Goal: Complete application form

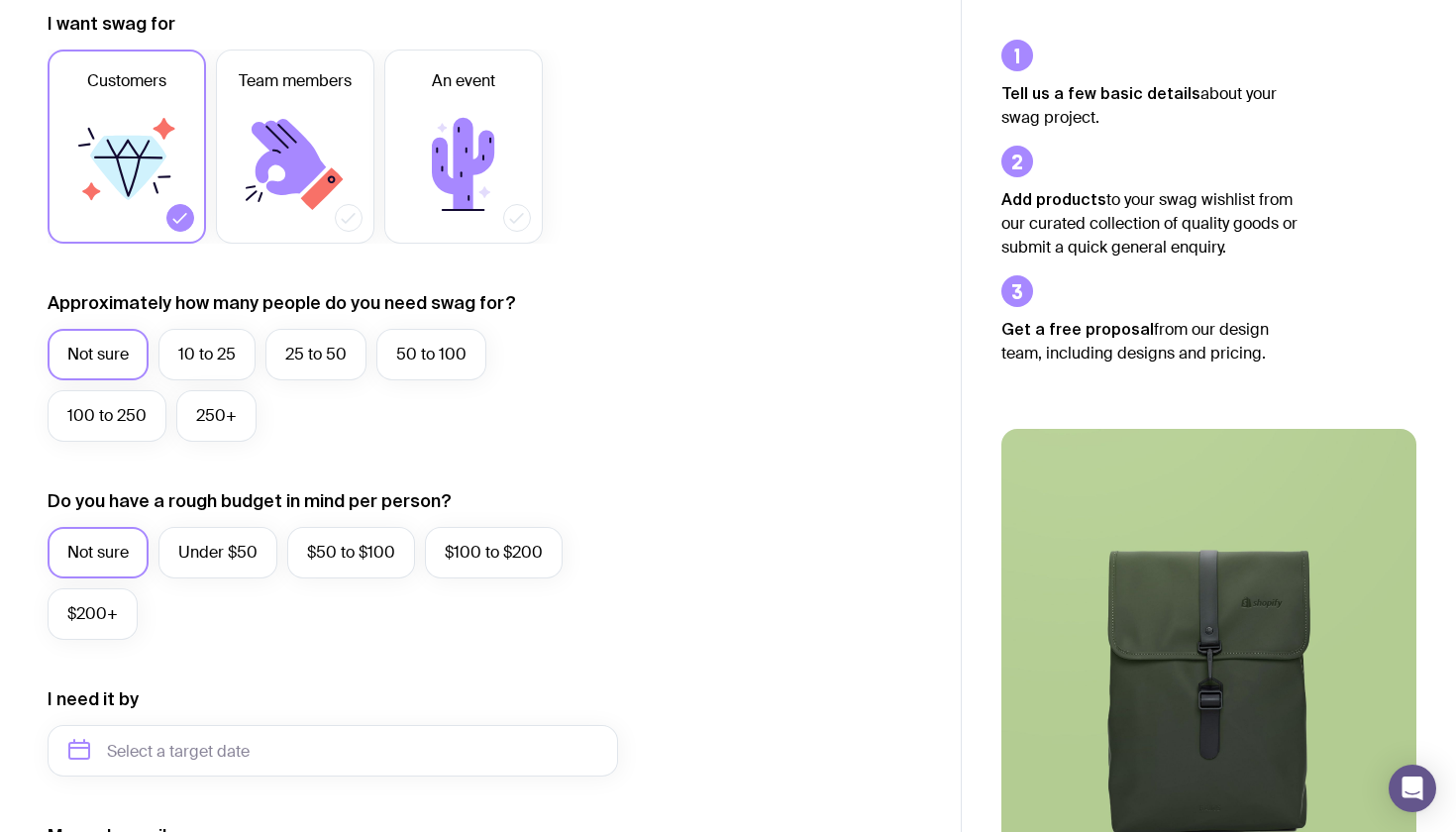
scroll to position [294, 0]
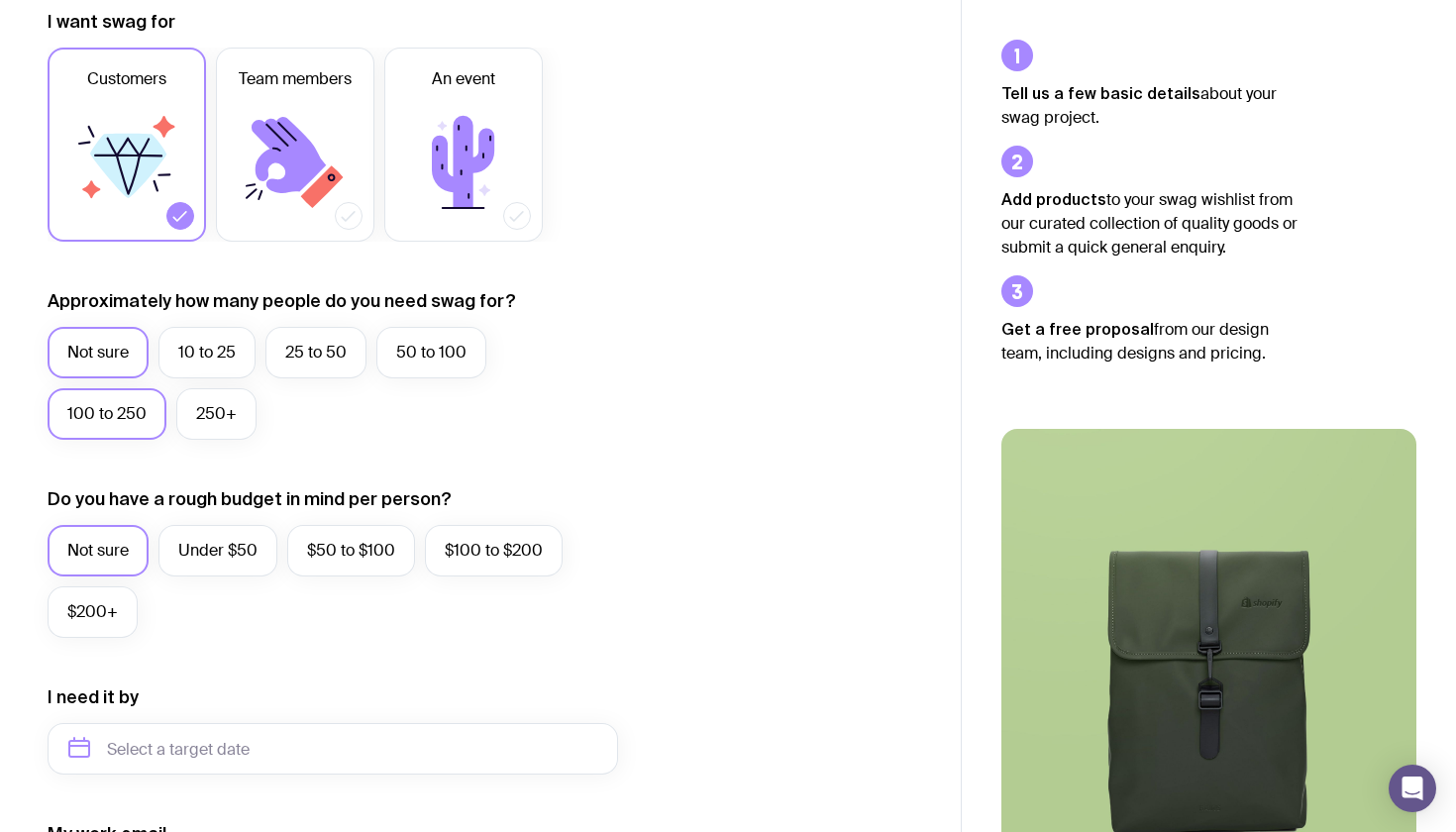
click at [127, 414] on label "100 to 250" at bounding box center [107, 415] width 119 height 52
click at [0, 0] on input "100 to 250" at bounding box center [0, 0] width 0 height 0
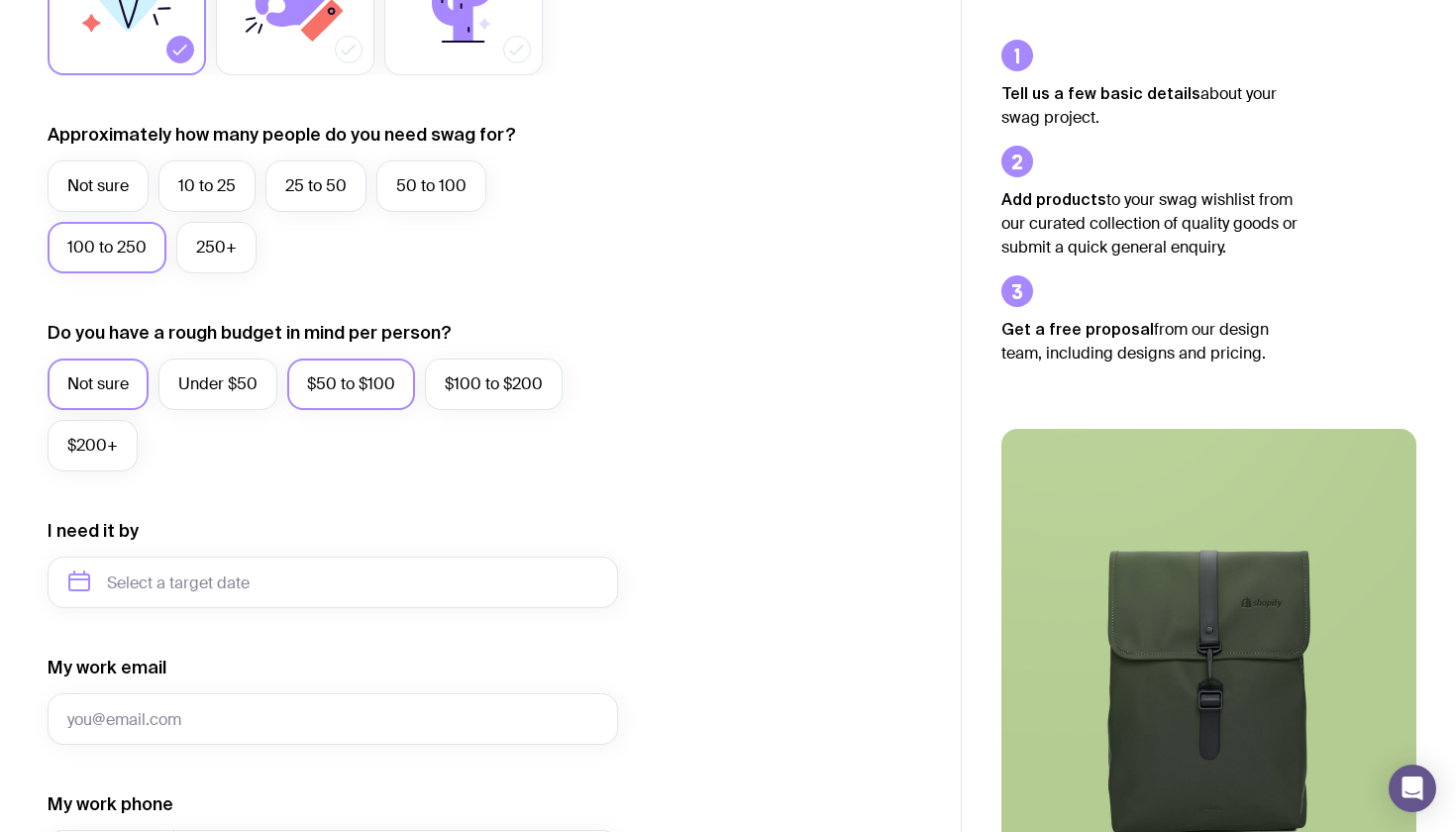
scroll to position [478, 0]
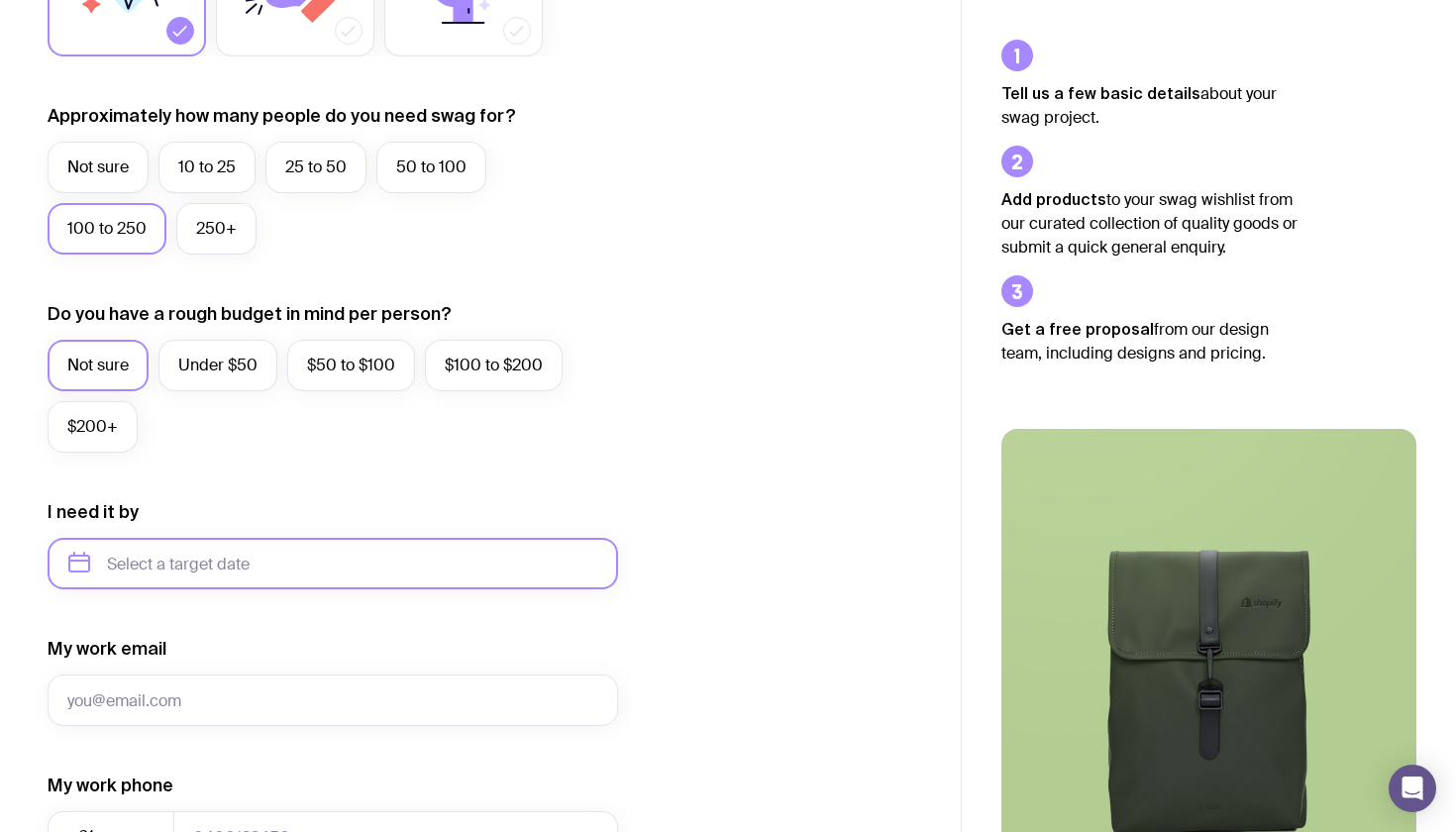
click at [382, 574] on input "text" at bounding box center [333, 564] width 570 height 52
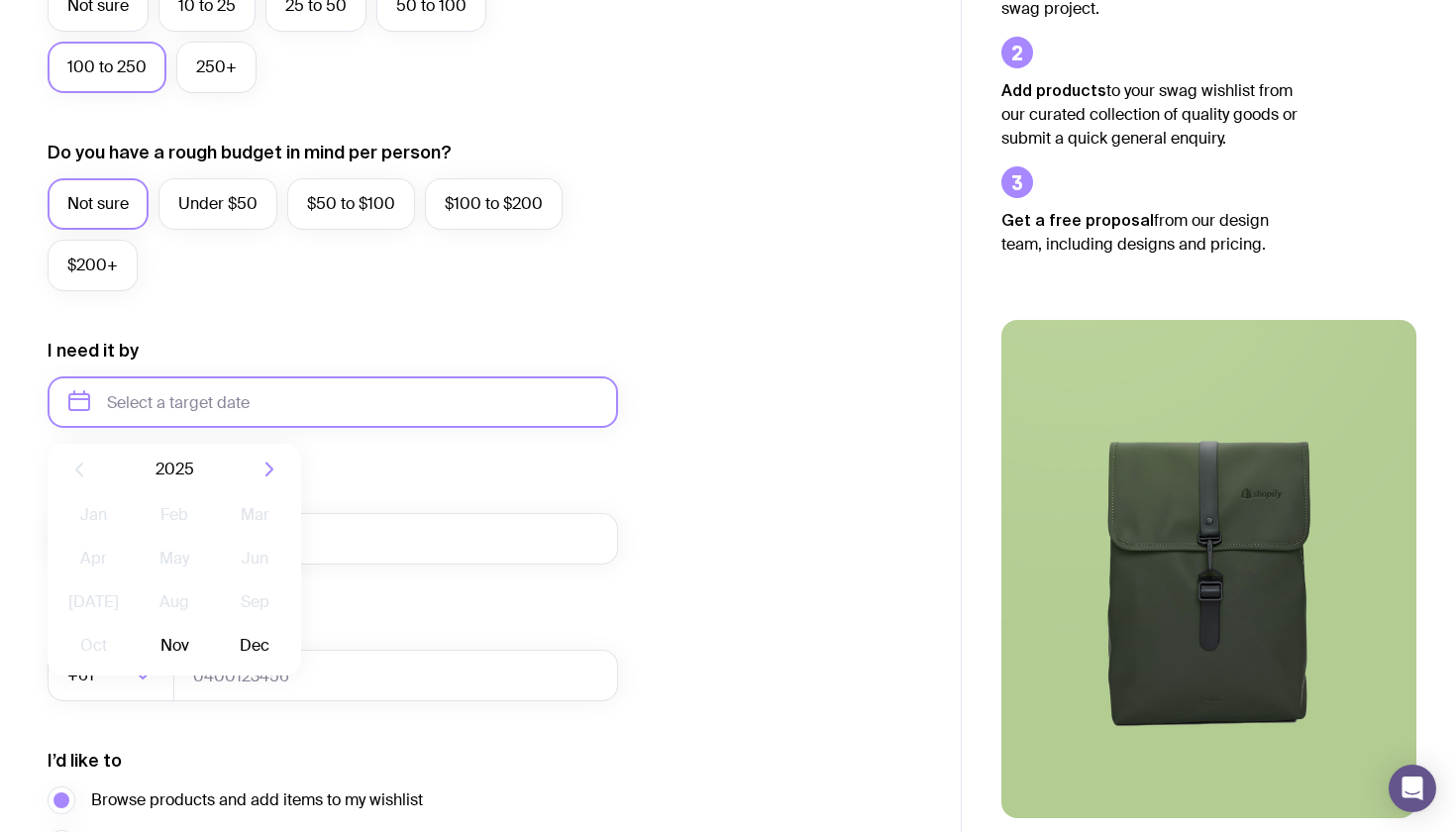
scroll to position [714, 0]
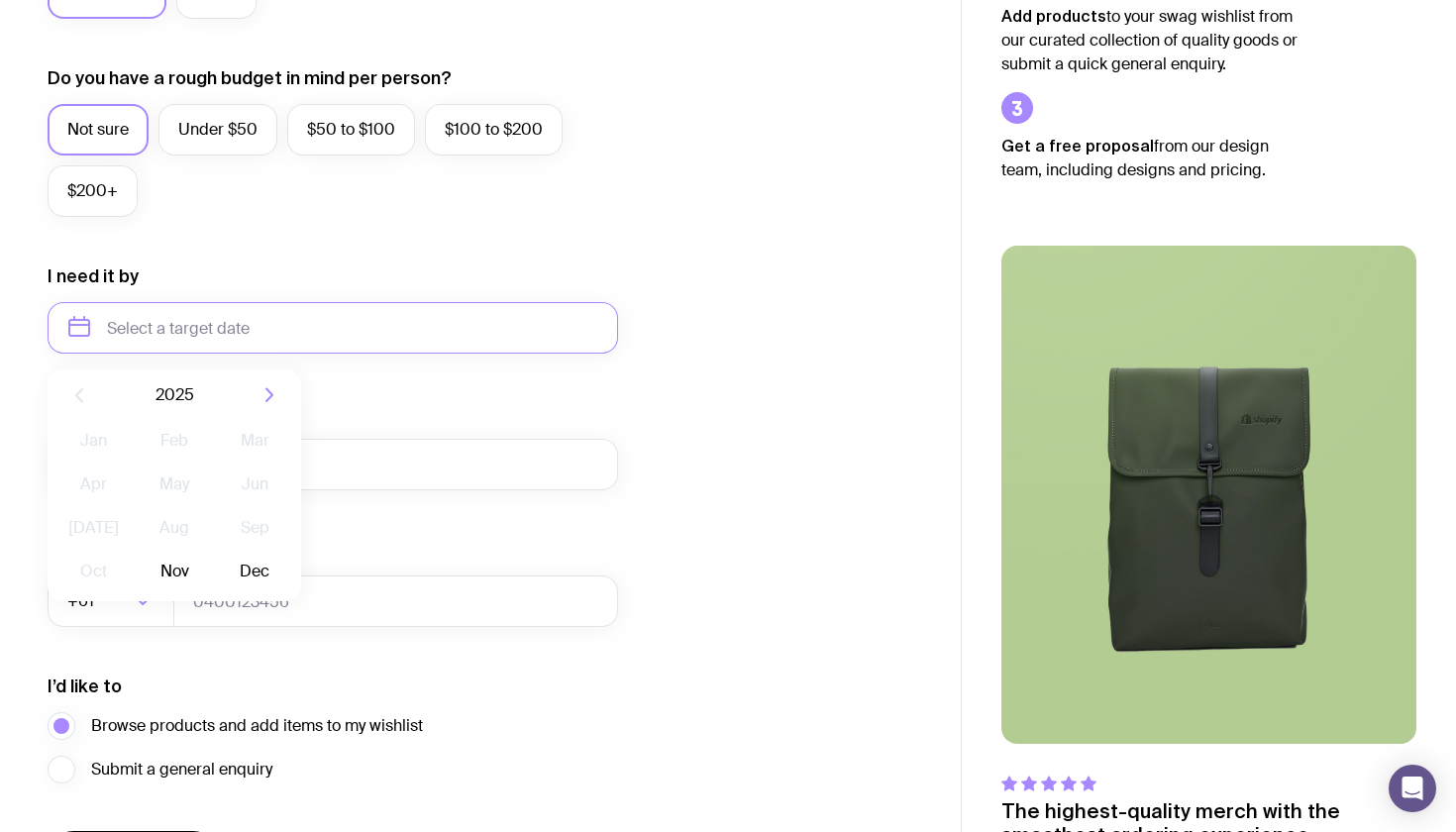
click at [268, 378] on div "2025" at bounding box center [175, 396] width 254 height 52
click at [268, 387] on icon "button" at bounding box center [270, 396] width 24 height 24
click at [232, 443] on button "Mar" at bounding box center [255, 441] width 72 height 40
type input "[DATE]"
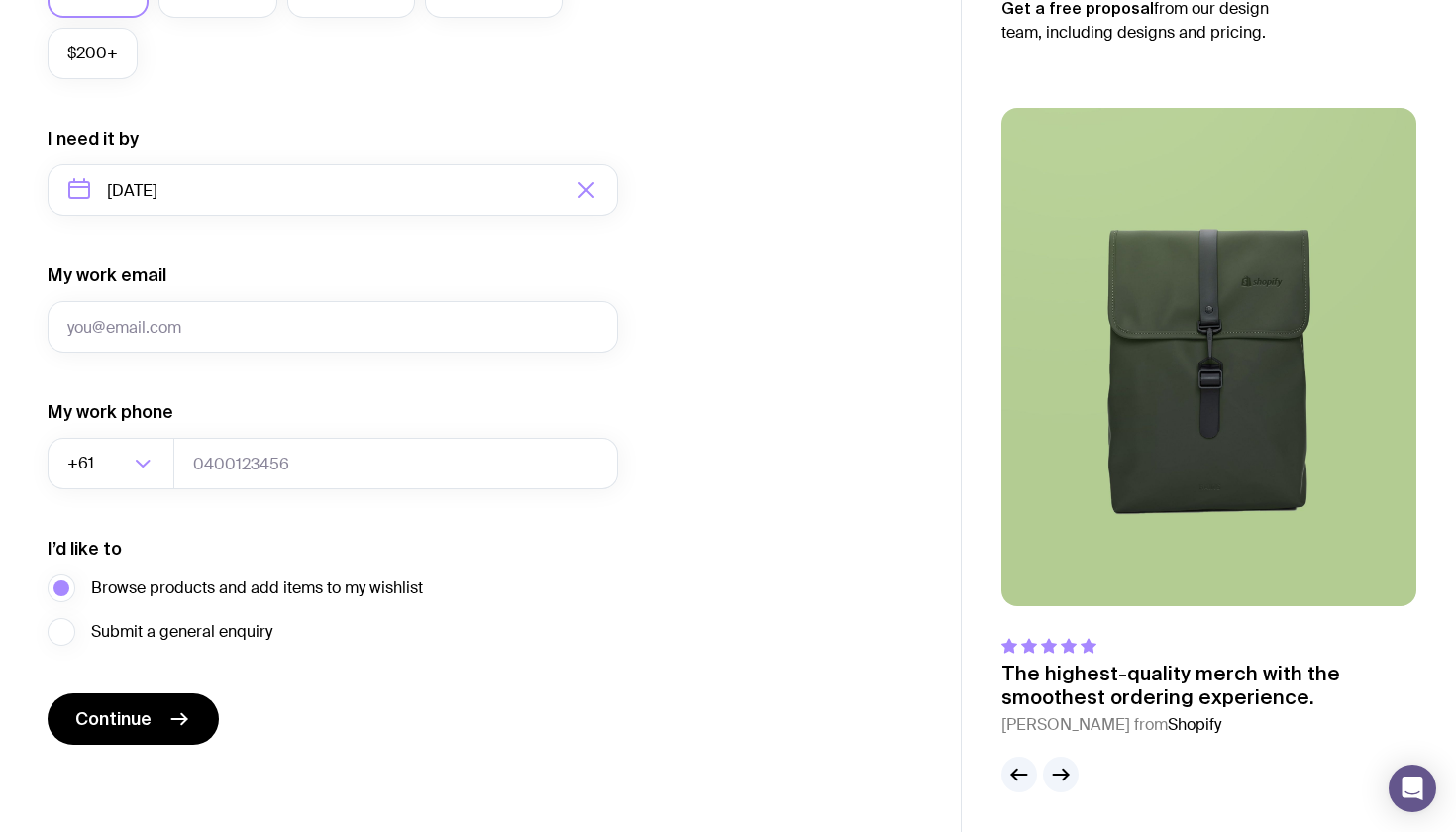
scroll to position [852, 0]
click at [1064, 781] on icon "button" at bounding box center [1066, 775] width 5 height 11
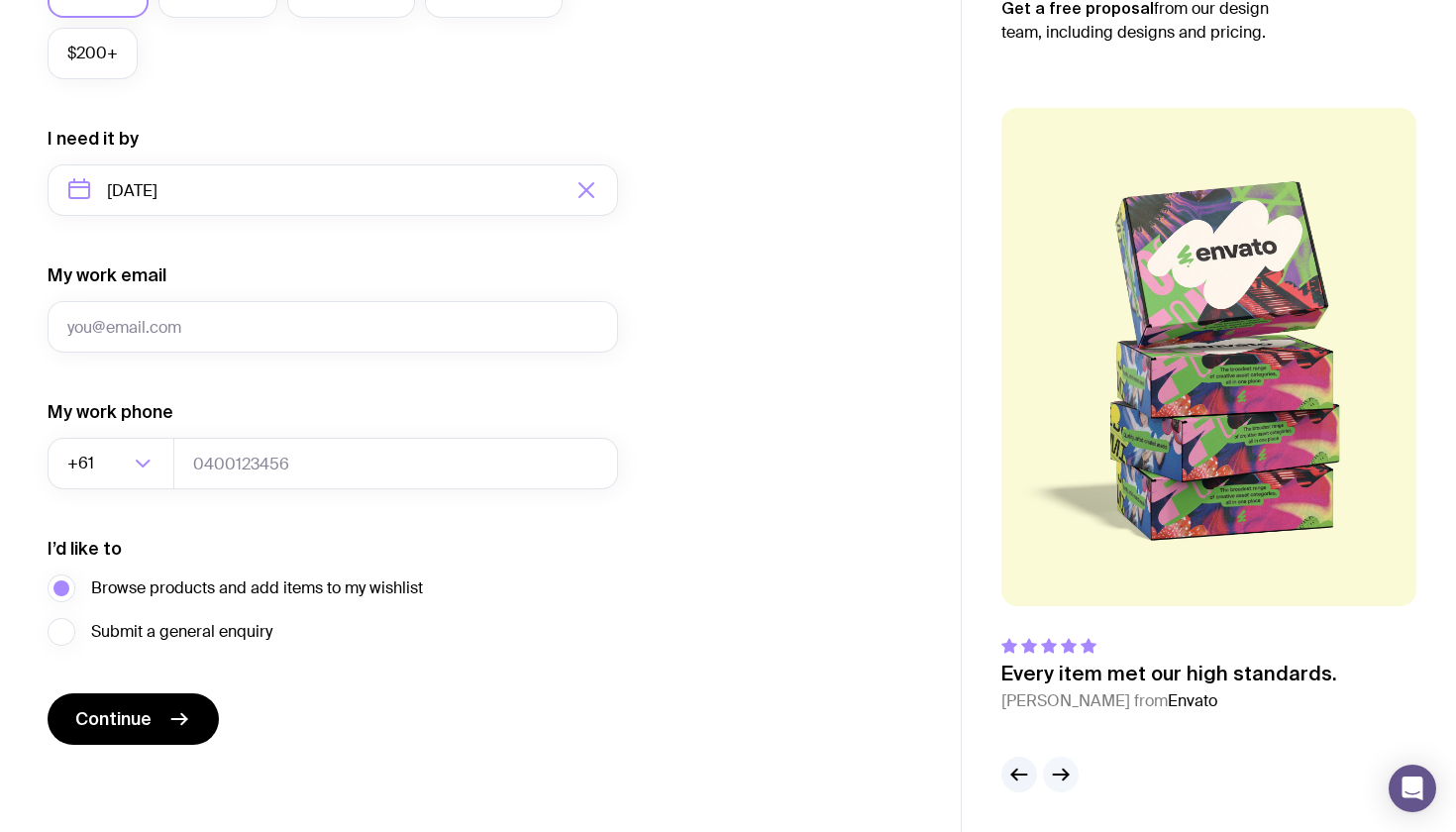
click at [1065, 781] on icon "button" at bounding box center [1062, 775] width 24 height 24
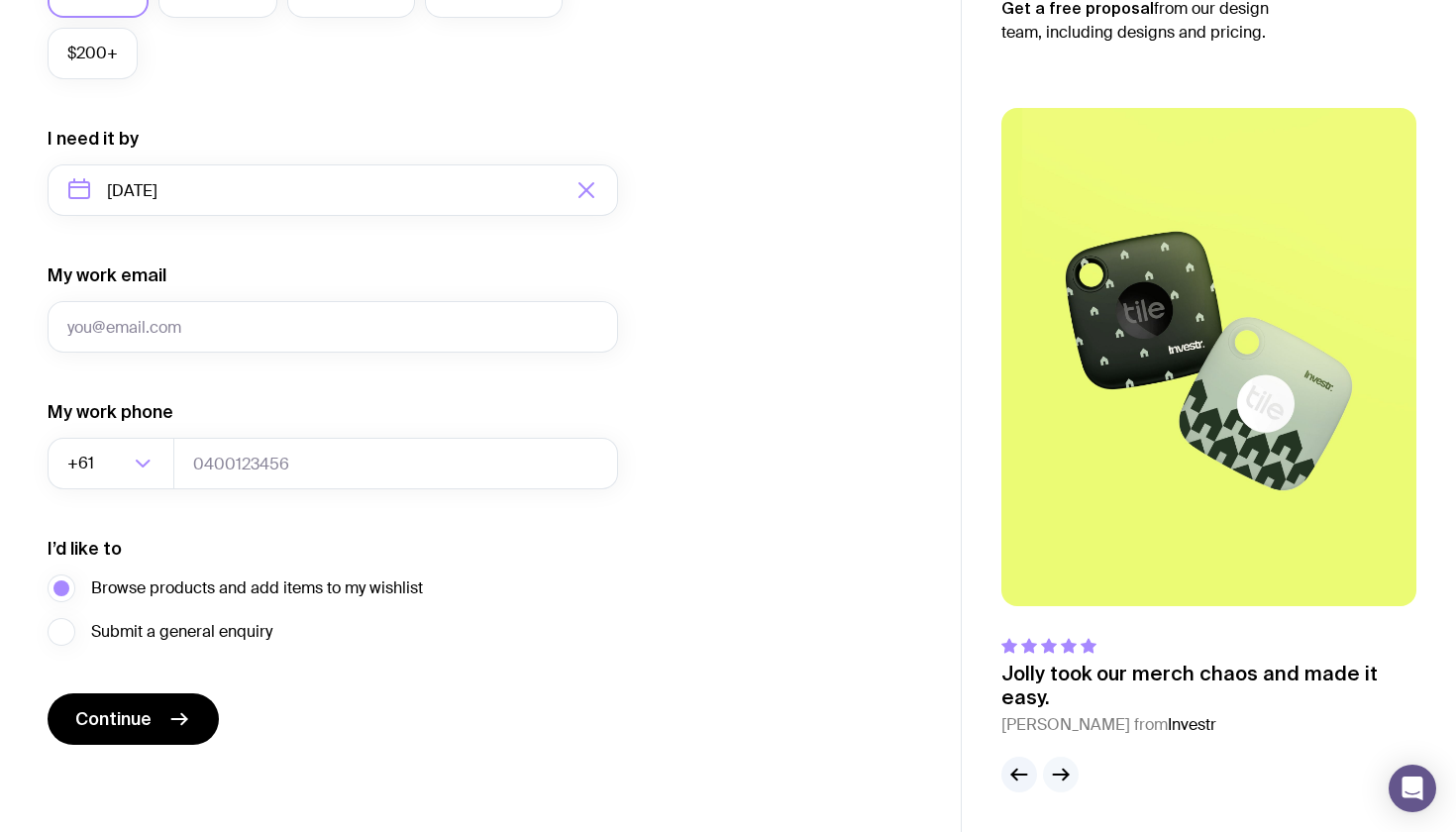
click at [1065, 781] on icon "button" at bounding box center [1062, 775] width 24 height 24
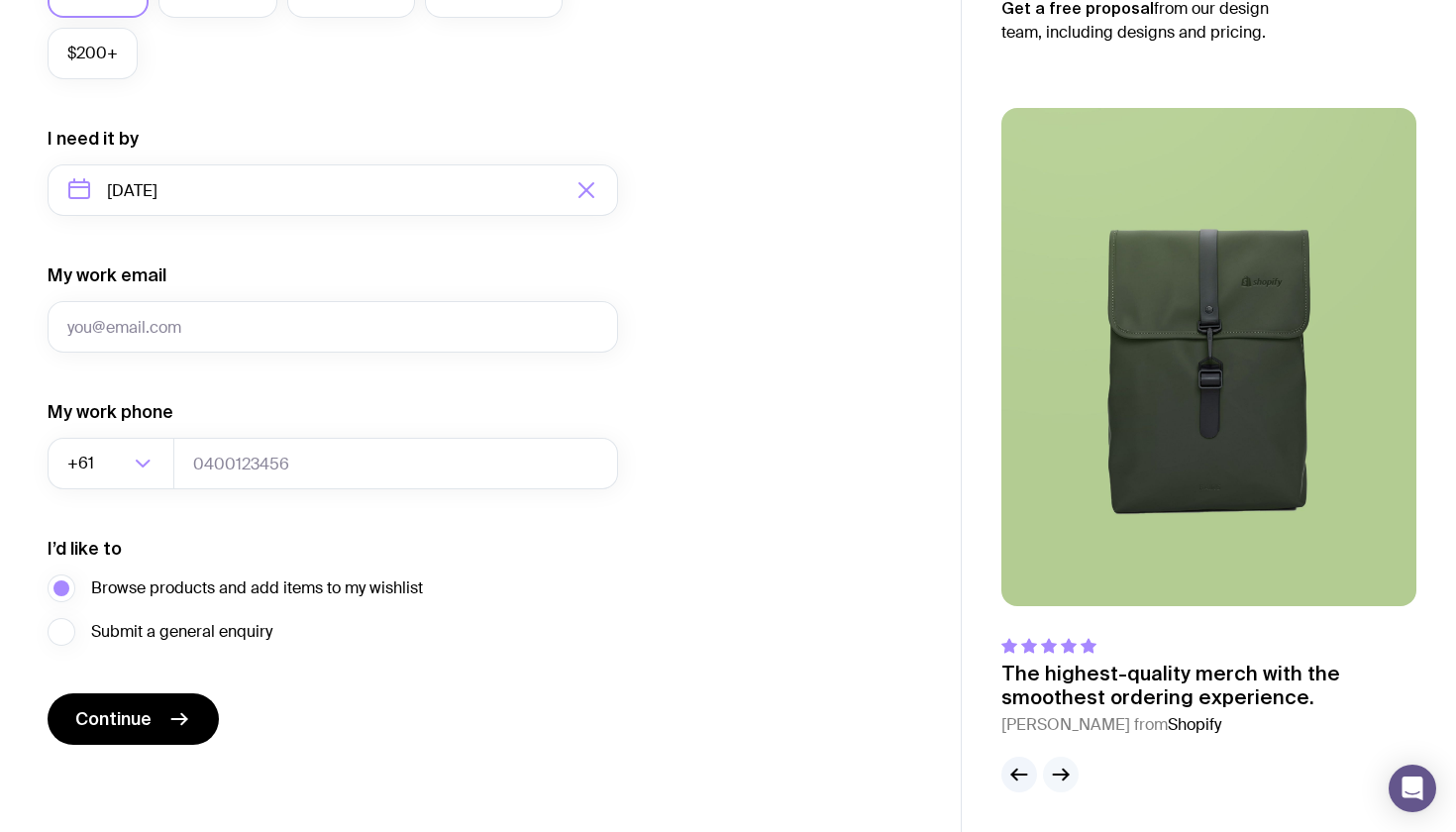
click at [1065, 781] on icon "button" at bounding box center [1062, 775] width 24 height 24
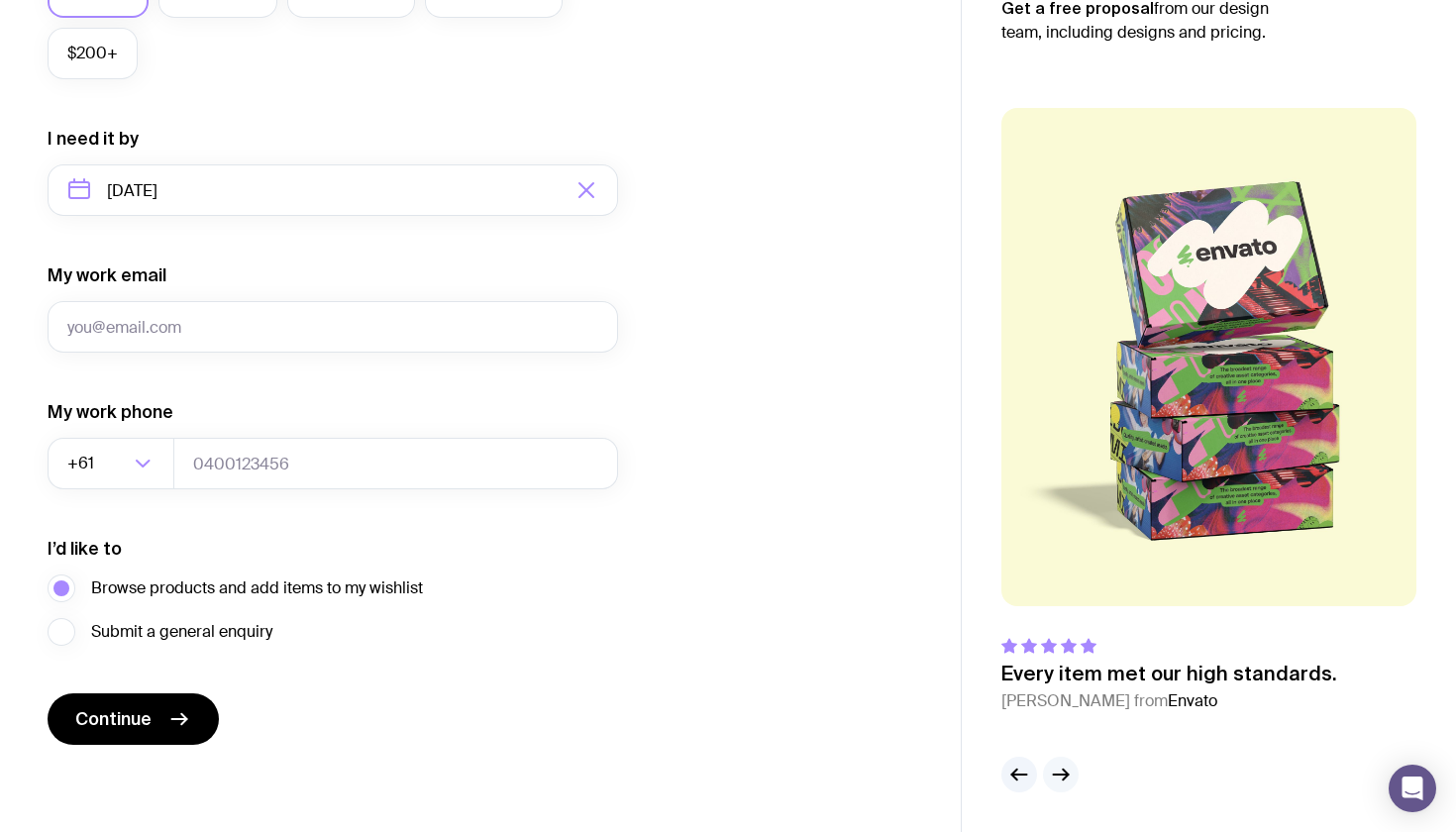
click at [1065, 781] on icon "button" at bounding box center [1062, 775] width 24 height 24
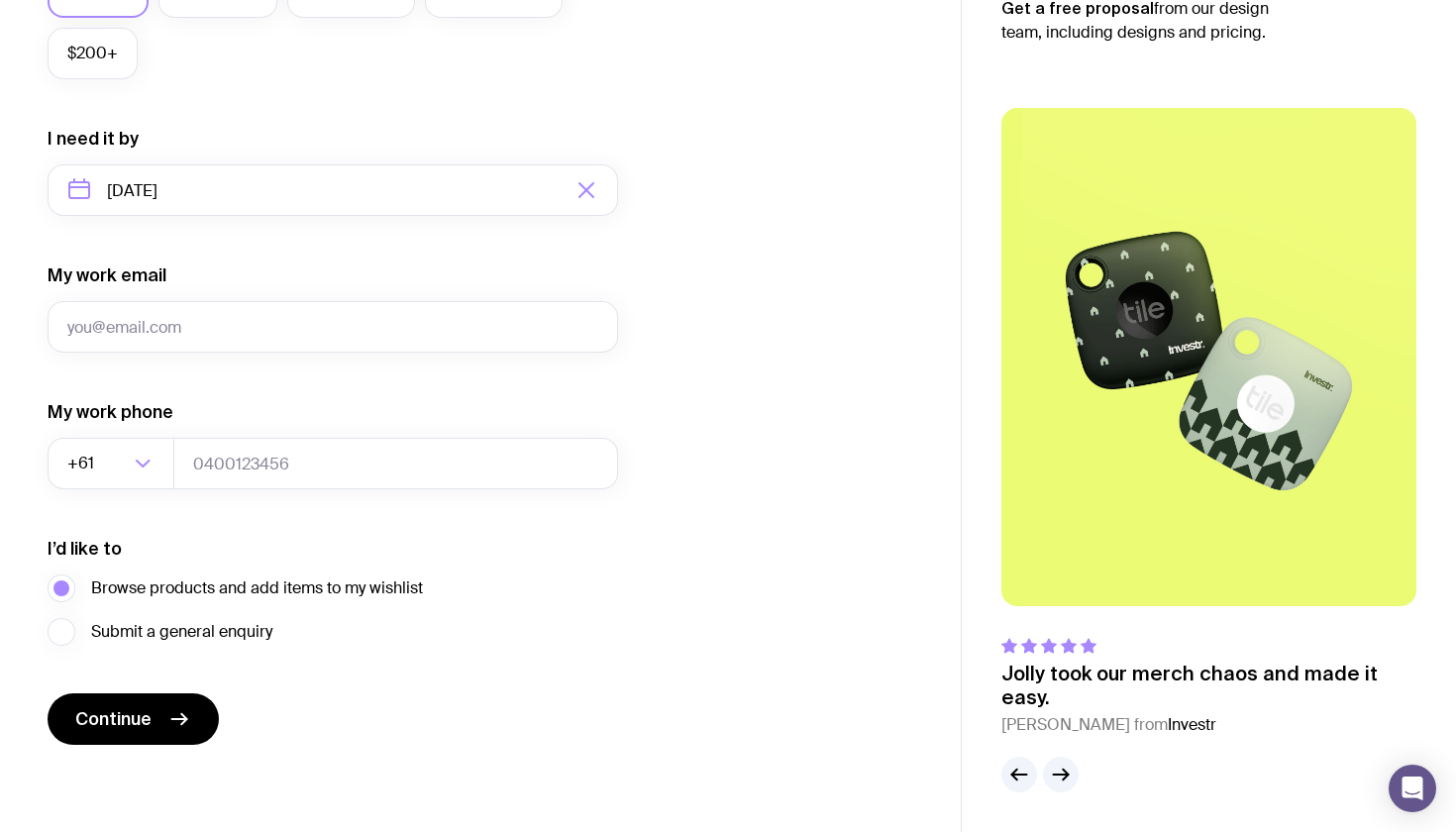
click at [166, 506] on form "I want swag for Customers Team members An event Approximately how many people d…" at bounding box center [333, 98] width 570 height 1294
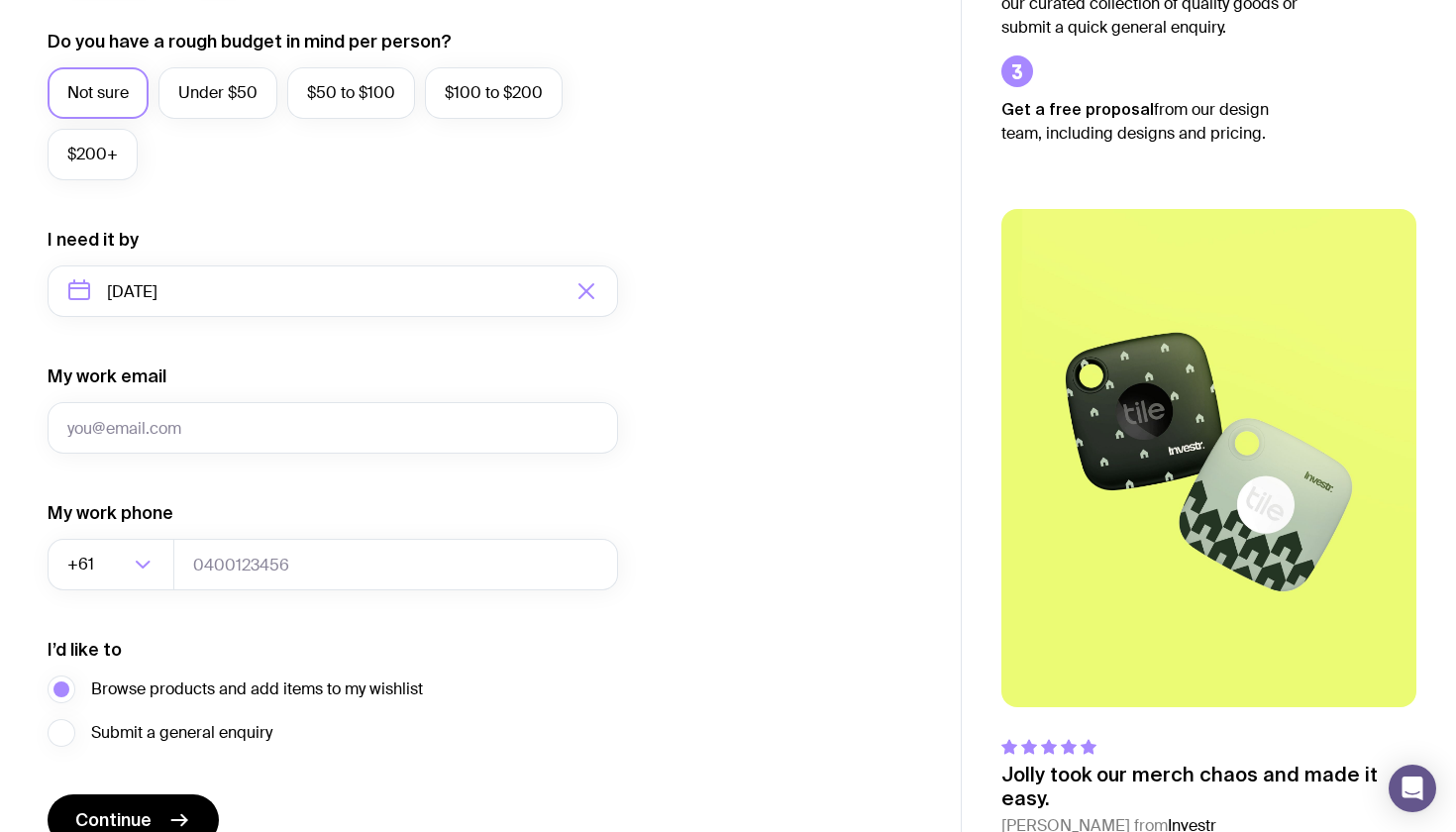
scroll to position [754, 0]
